Goal: Find specific page/section: Find specific page/section

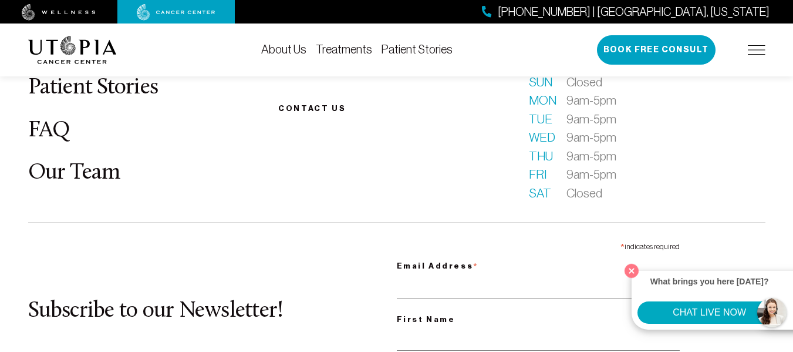
scroll to position [4842, 0]
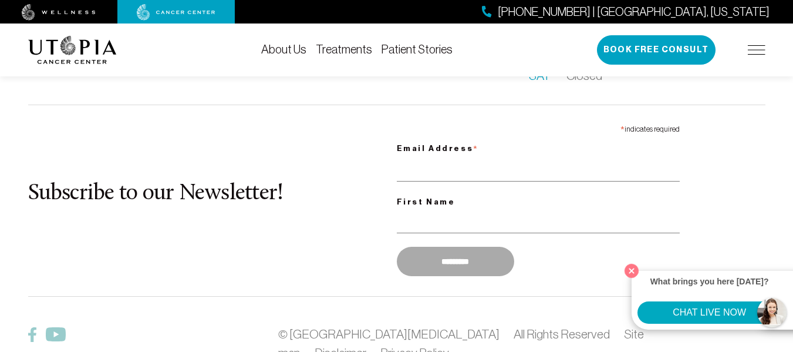
click at [29, 327] on img at bounding box center [32, 334] width 8 height 15
click at [768, 53] on div "About Us Treatments Patient Stories [PHONE_NUMBER] | [GEOGRAPHIC_DATA], [US_STA…" at bounding box center [396, 49] width 751 height 53
click at [757, 53] on img at bounding box center [757, 49] width 18 height 9
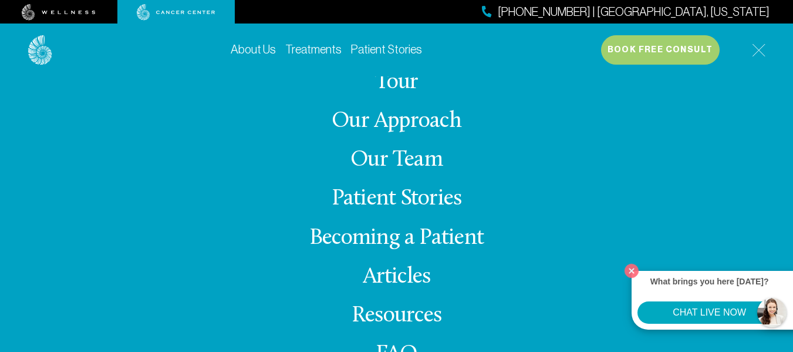
click at [396, 161] on link "Our Team" at bounding box center [396, 159] width 92 height 23
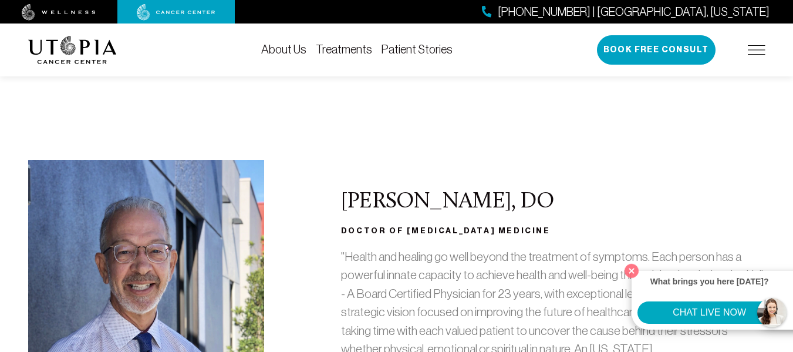
scroll to position [117, 0]
click at [476, 195] on h2 "[PERSON_NAME], DO" at bounding box center [553, 200] width 424 height 25
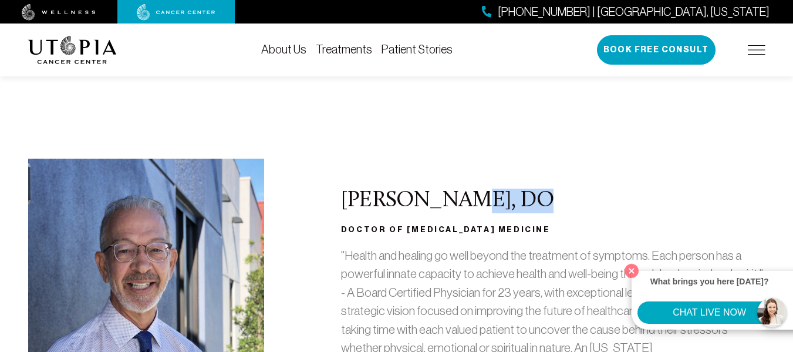
click at [476, 195] on h2 "[PERSON_NAME], DO" at bounding box center [553, 200] width 424 height 25
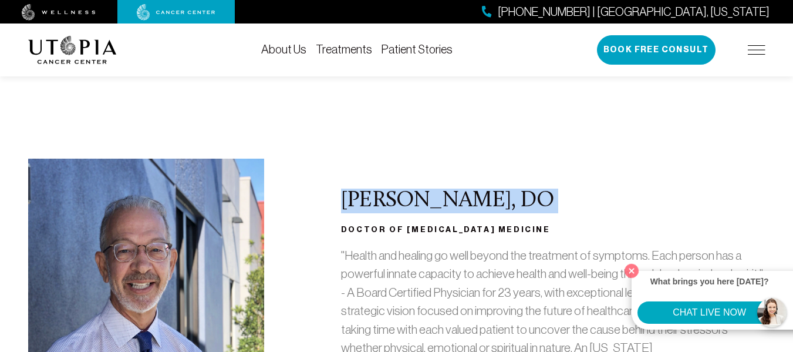
click at [476, 195] on h2 "[PERSON_NAME], DO" at bounding box center [553, 200] width 424 height 25
copy h2 "[PERSON_NAME], DO"
